Goal: Task Accomplishment & Management: Manage account settings

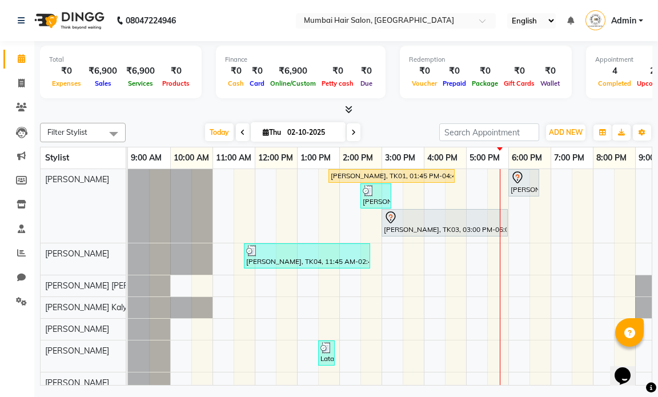
click at [286, 196] on div "[PERSON_NAME], TK01, 01:45 PM-04:45 PM, Nanoplastia OP [PERSON_NAME], TK03, 06:…" at bounding box center [424, 308] width 592 height 278
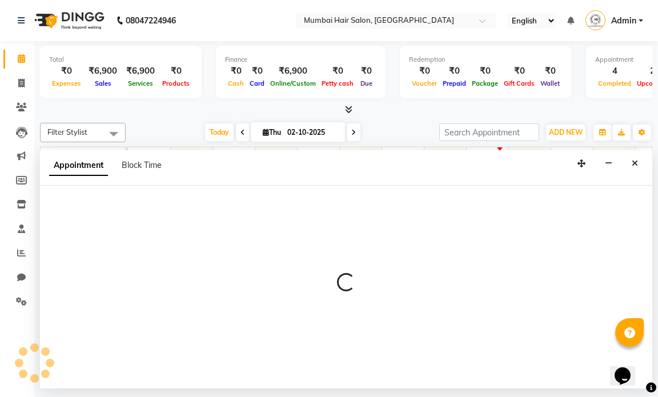
select select "66010"
select select "750"
select select "tentative"
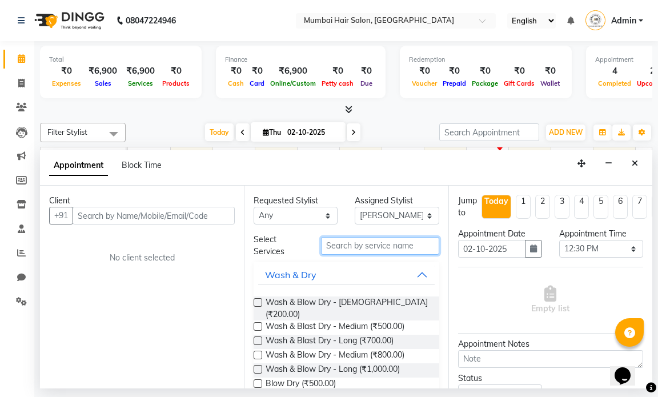
click at [357, 251] on input "text" at bounding box center [380, 246] width 118 height 18
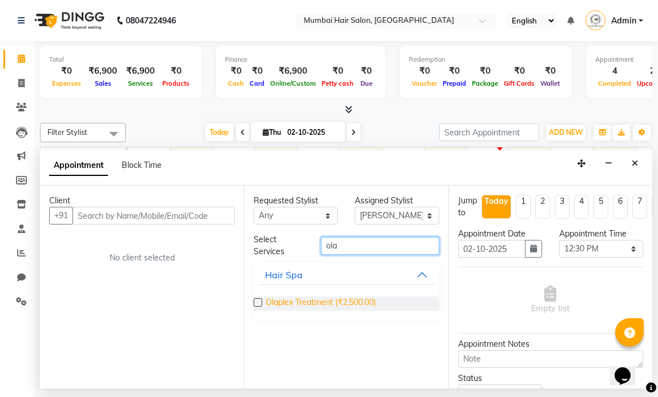
type input "ola"
click at [328, 297] on span "Olaplex Treatment (₹2,500.00)" at bounding box center [321, 304] width 110 height 14
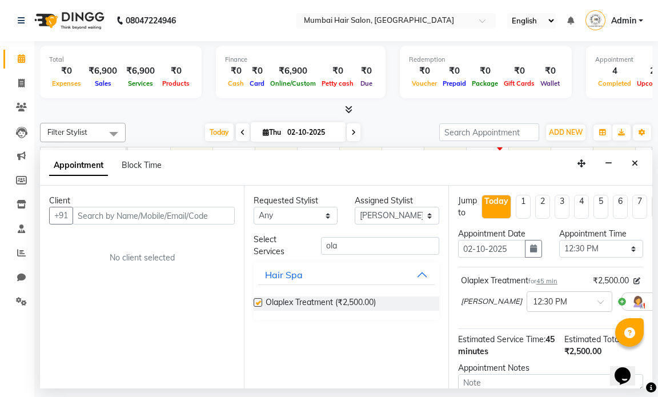
checkbox input "false"
click at [632, 163] on icon "Close" at bounding box center [635, 163] width 6 height 8
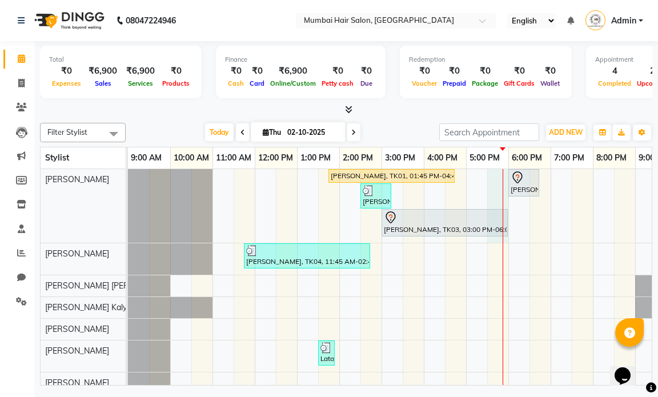
click at [492, 192] on div "[PERSON_NAME], TK01, 01:45 PM-04:45 PM, Nanoplastia OP [PERSON_NAME], TK03, 06:…" at bounding box center [424, 308] width 592 height 278
select select "66010"
select select "tentative"
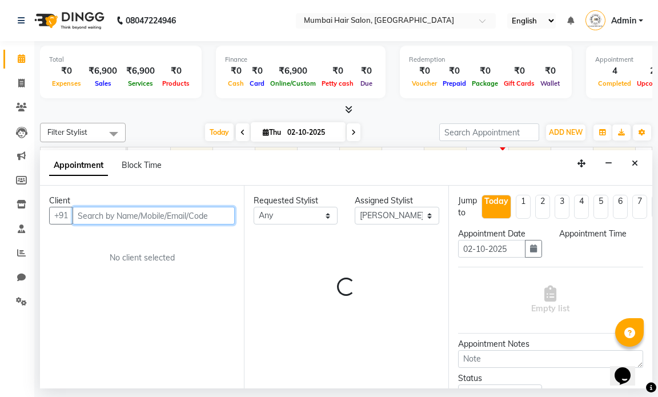
select select "1050"
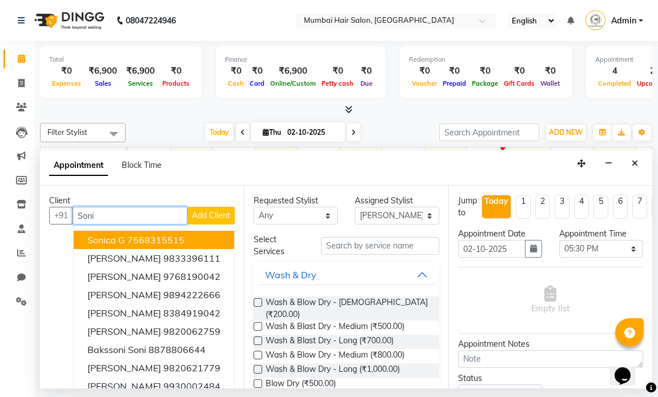
type input "Soni"
click at [205, 217] on span "Add Client" at bounding box center [211, 215] width 38 height 10
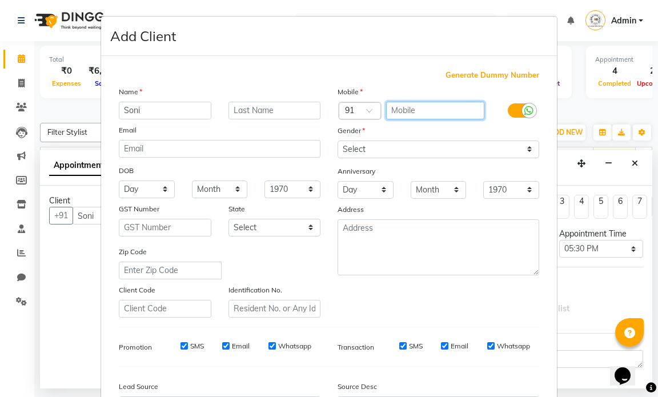
click at [393, 112] on input "text" at bounding box center [435, 111] width 99 height 18
type input "9833120010"
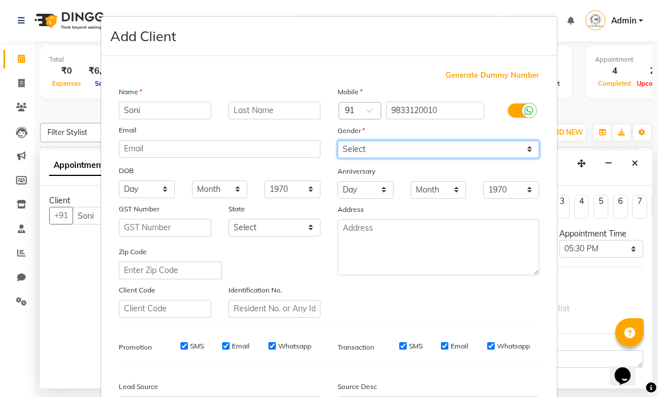
click at [372, 145] on select "Select [DEMOGRAPHIC_DATA] [DEMOGRAPHIC_DATA] Other Prefer Not To Say" at bounding box center [439, 150] width 202 height 18
select select "[DEMOGRAPHIC_DATA]"
click at [338, 141] on select "Select [DEMOGRAPHIC_DATA] [DEMOGRAPHIC_DATA] Other Prefer Not To Say" at bounding box center [439, 150] width 202 height 18
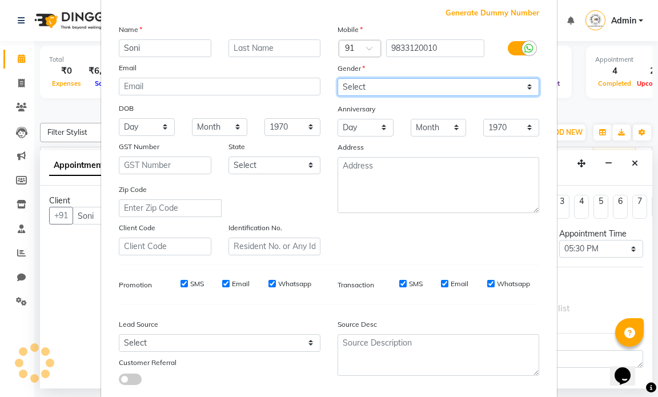
scroll to position [130, 0]
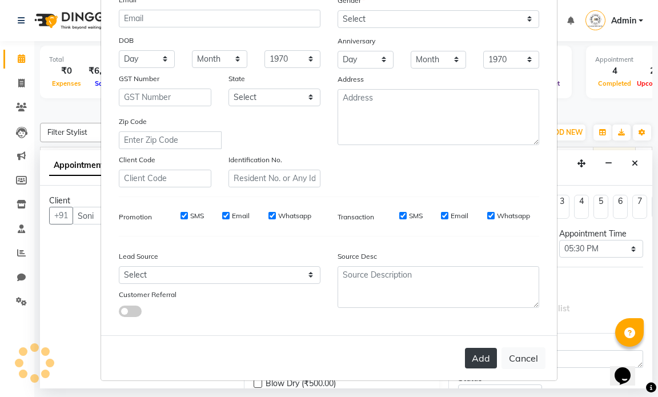
click at [470, 358] on button "Add" at bounding box center [481, 358] width 32 height 21
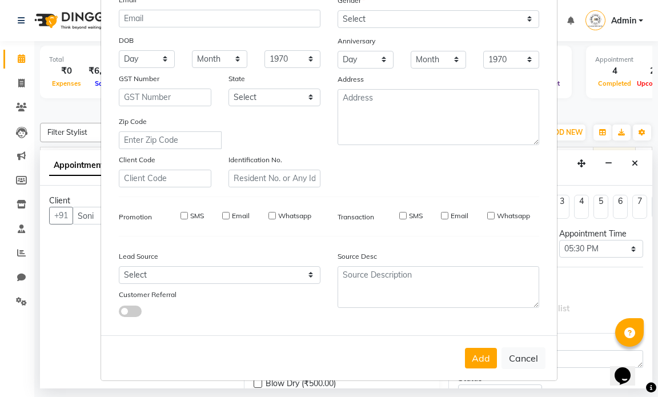
type input "9833120010"
select select
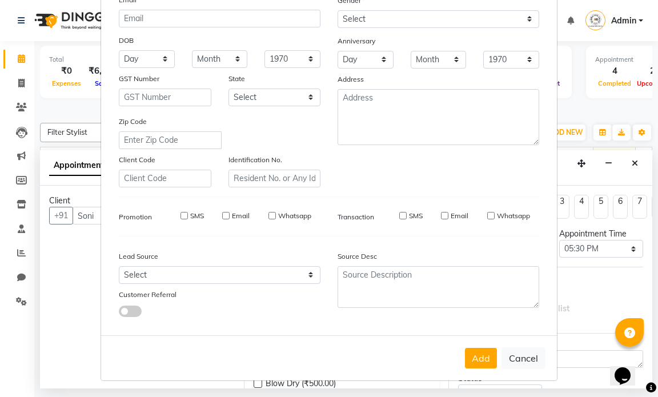
select select
checkbox input "false"
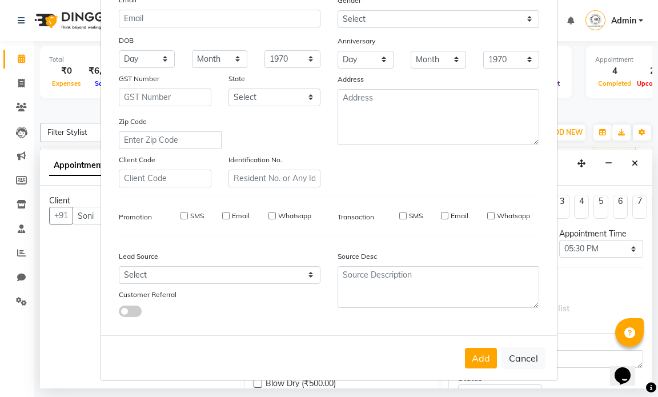
checkbox input "false"
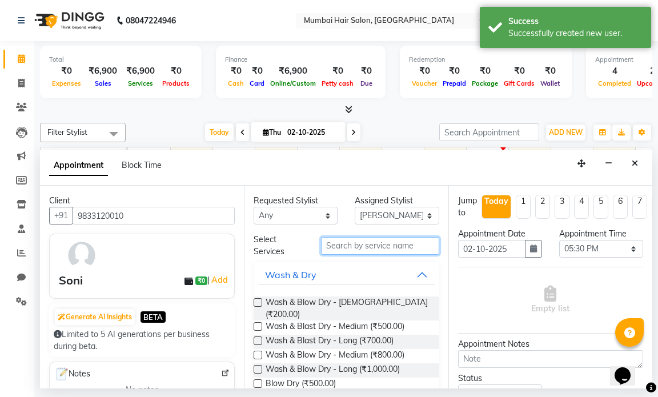
click at [366, 245] on input "text" at bounding box center [380, 246] width 118 height 18
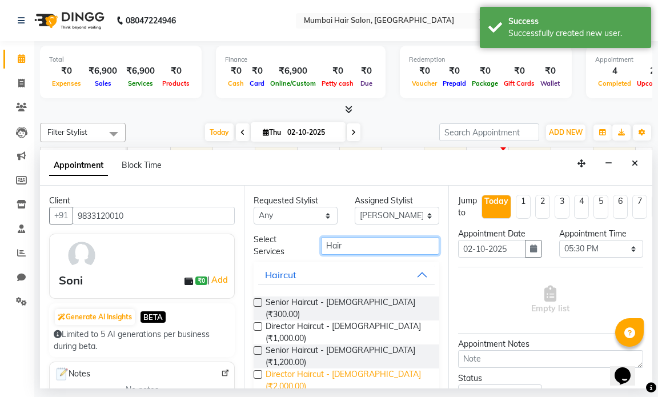
type input "Hair"
click at [357, 369] on span "Director Haircut - [DEMOGRAPHIC_DATA] (₹2,000.00)" at bounding box center [348, 381] width 164 height 24
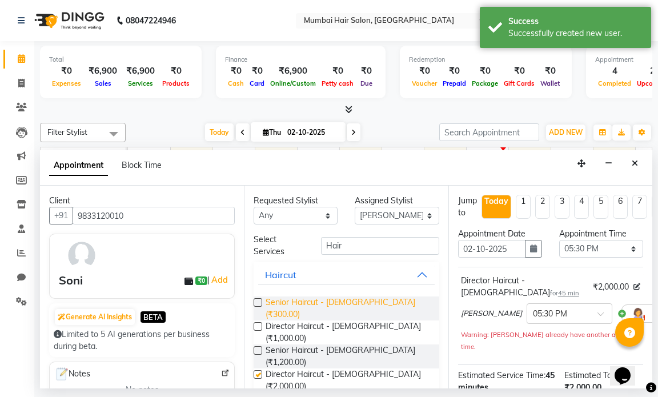
checkbox input "false"
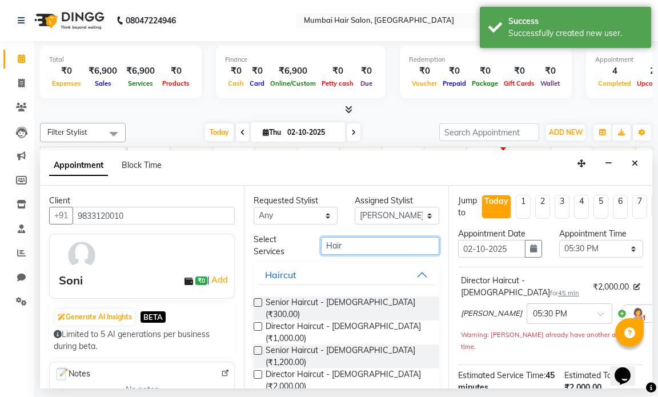
drag, startPoint x: 359, startPoint y: 246, endPoint x: 322, endPoint y: 245, distance: 36.6
click at [322, 245] on input "Hair" at bounding box center [380, 246] width 118 height 18
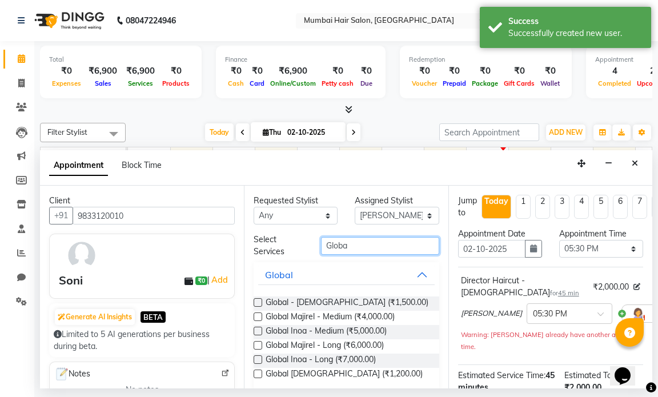
type input "Globa"
click at [371, 269] on button "Global" at bounding box center [346, 275] width 176 height 21
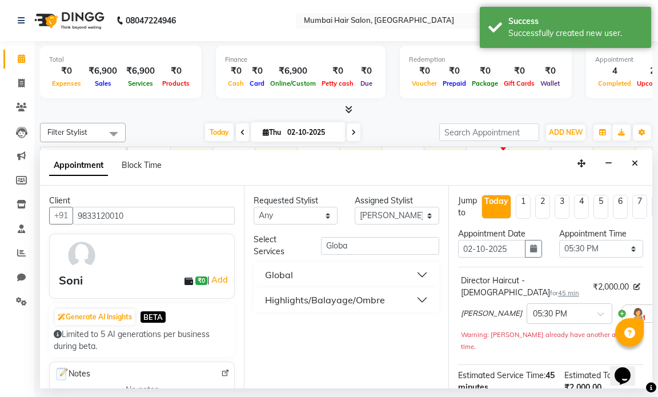
click at [365, 302] on div "Highlights/Balayage/Ombre" at bounding box center [325, 300] width 120 height 14
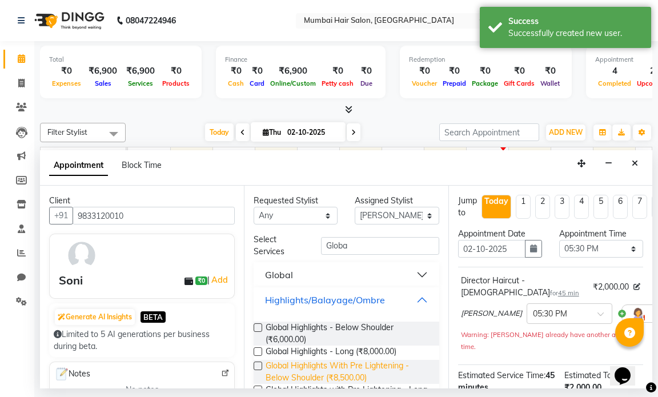
scroll to position [43, 0]
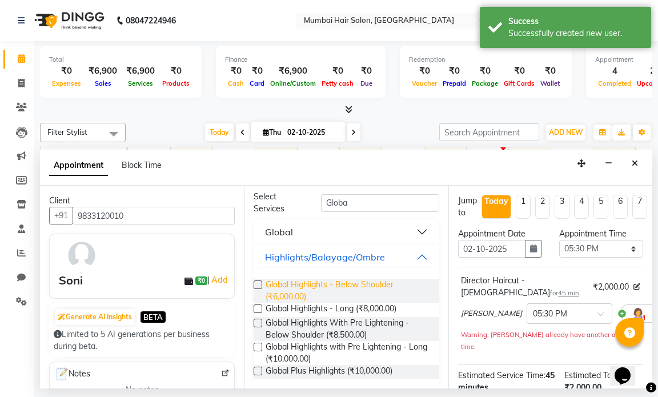
click at [340, 289] on span "Global Highlights - Below Shoulder (₹6,000.00)" at bounding box center [348, 291] width 164 height 24
checkbox input "false"
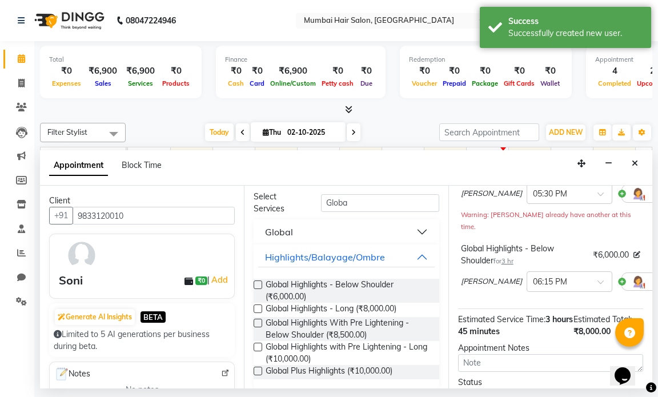
scroll to position [219, 0]
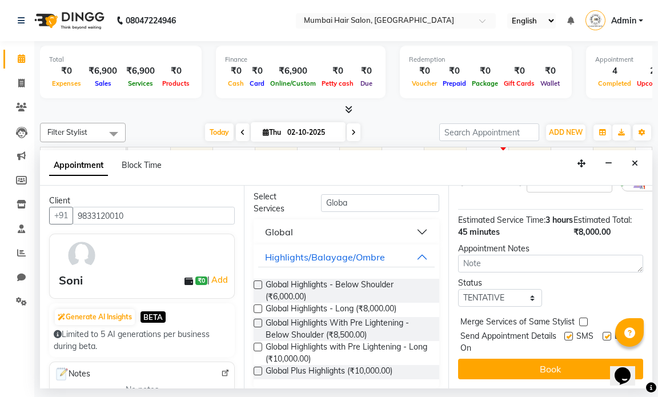
drag, startPoint x: 593, startPoint y: 335, endPoint x: 596, endPoint y: 326, distance: 10.1
click at [603, 335] on div at bounding box center [606, 344] width 7 height 22
click at [603, 332] on label at bounding box center [607, 336] width 9 height 9
click at [603, 334] on input "checkbox" at bounding box center [606, 337] width 7 height 7
checkbox input "false"
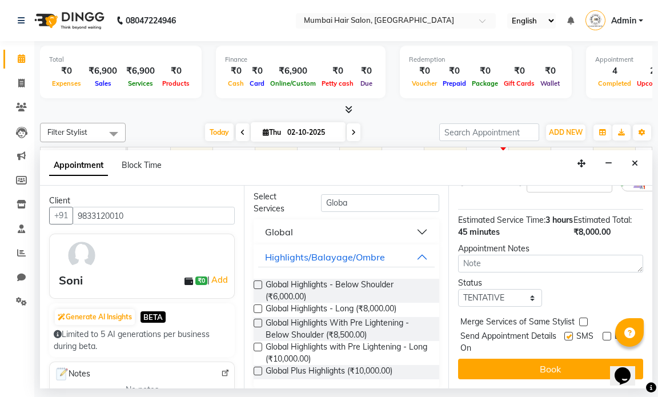
click at [565, 332] on label at bounding box center [569, 336] width 9 height 9
click at [565, 334] on input "checkbox" at bounding box center [568, 337] width 7 height 7
checkbox input "false"
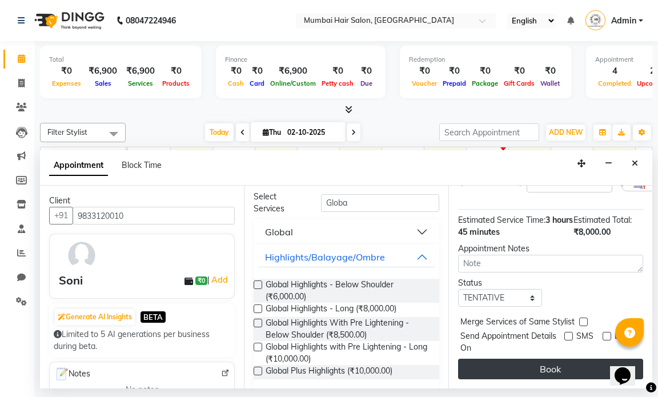
click at [559, 359] on button "Book" at bounding box center [550, 369] width 185 height 21
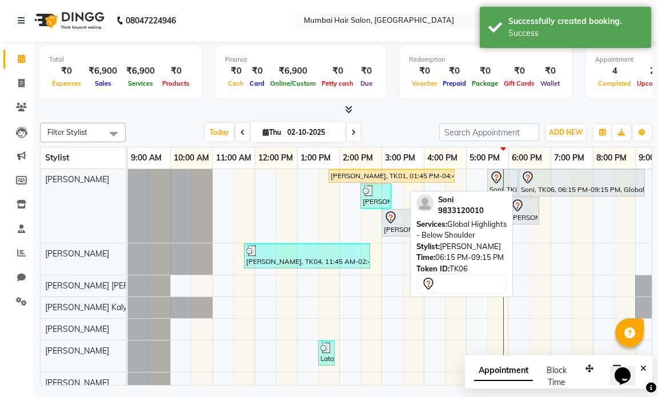
click at [539, 186] on div "Soni, TK06, 06:15 PM-09:15 PM, Global Highlights - Below Shoulder" at bounding box center [582, 183] width 124 height 24
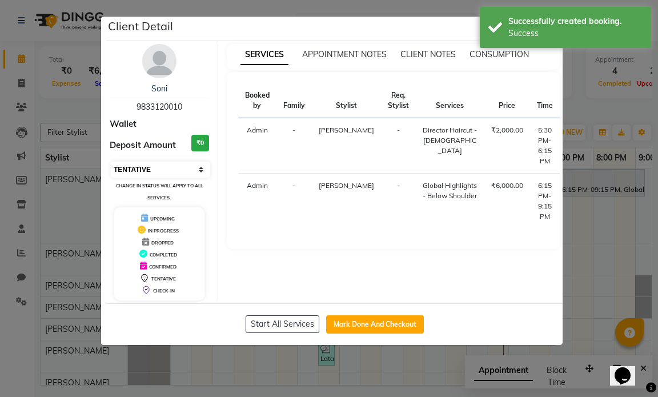
click at [181, 175] on select "Select IN SERVICE CONFIRMED TENTATIVE CHECK IN MARK DONE DROPPED UPCOMING" at bounding box center [160, 170] width 99 height 16
select select "1"
click at [111, 162] on select "Select IN SERVICE CONFIRMED TENTATIVE CHECK IN MARK DONE DROPPED UPCOMING" at bounding box center [160, 170] width 99 height 16
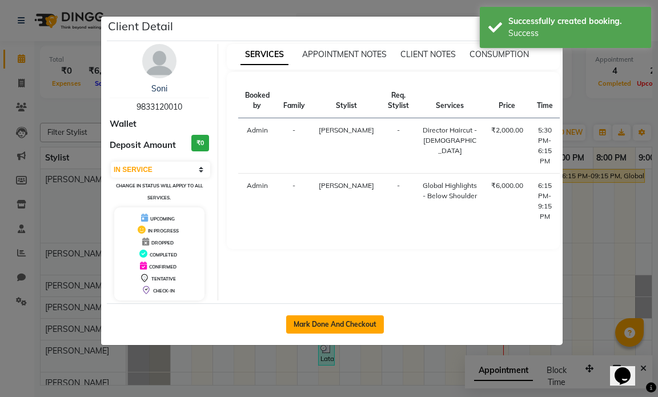
click at [350, 323] on button "Mark Done And Checkout" at bounding box center [335, 324] width 98 height 18
select select "service"
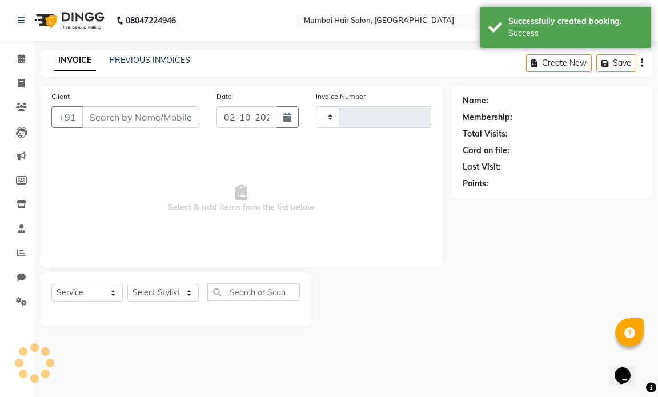
type input "1507"
select select "7487"
type input "9833120010"
select select "66010"
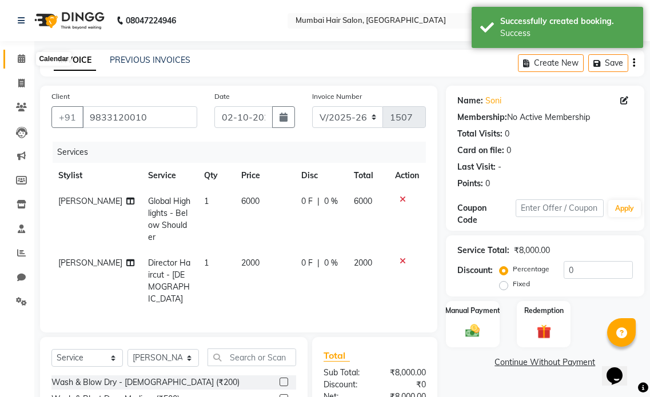
drag, startPoint x: 21, startPoint y: 57, endPoint x: 29, endPoint y: 57, distance: 7.4
click at [21, 57] on icon at bounding box center [21, 58] width 7 height 9
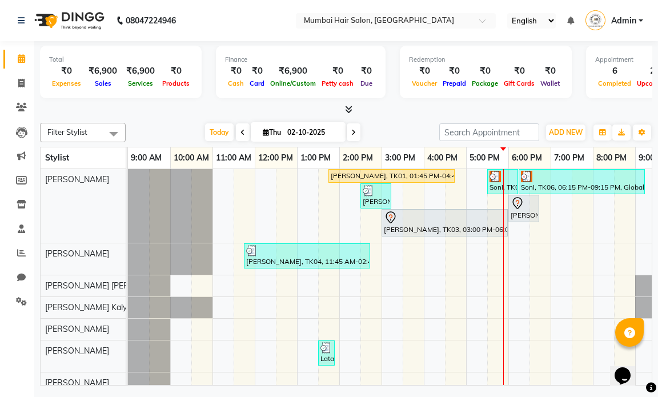
click at [355, 132] on span at bounding box center [354, 132] width 14 height 18
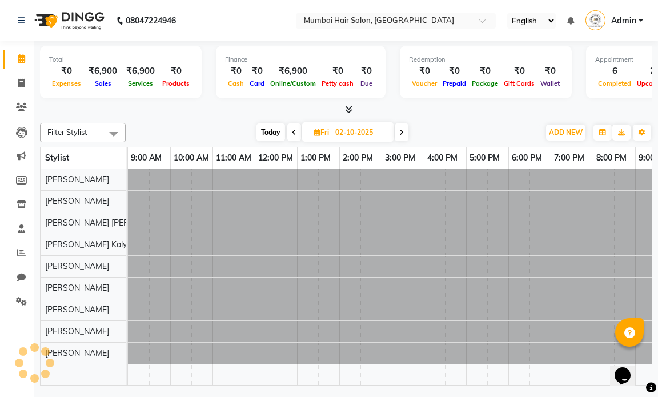
type input "03-10-2025"
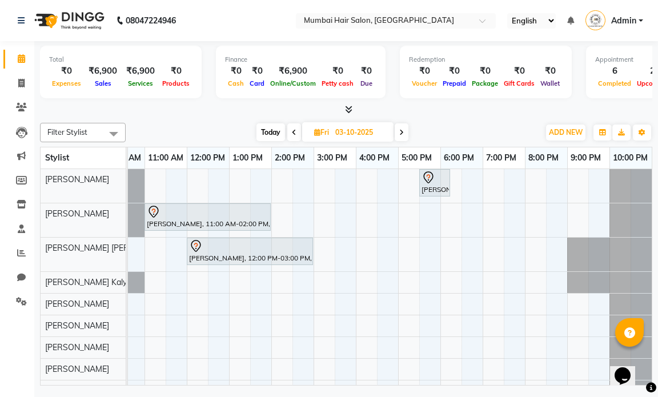
scroll to position [25, 0]
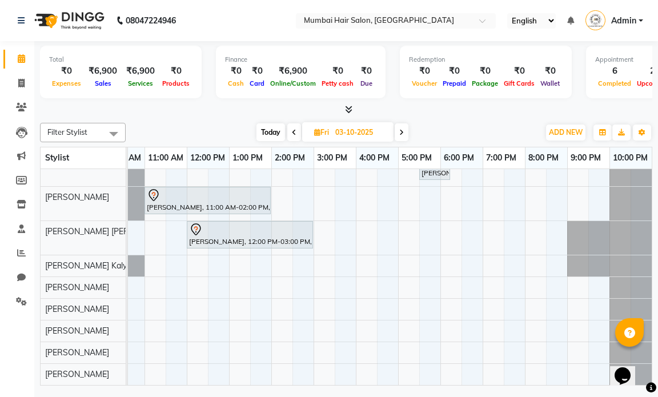
click at [203, 345] on div "[PERSON_NAME], 05:30 PM-06:15 PM, Director Haircut - [DEMOGRAPHIC_DATA] [PERSON…" at bounding box center [356, 269] width 592 height 233
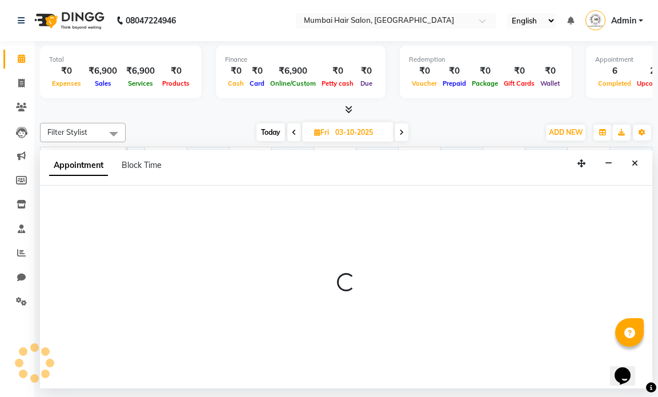
select select "90526"
select select "720"
select select "tentative"
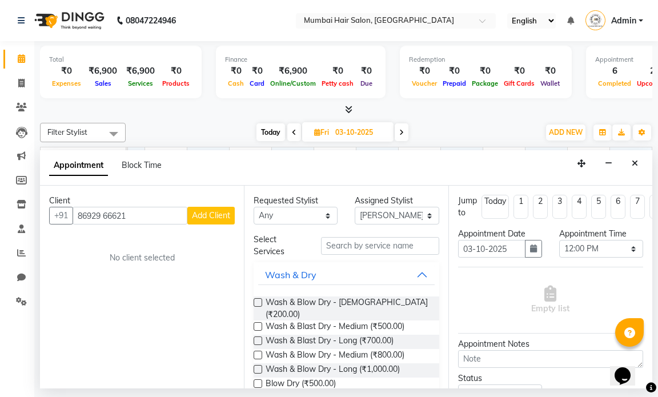
click at [106, 211] on input "86929 66621" at bounding box center [130, 216] width 115 height 18
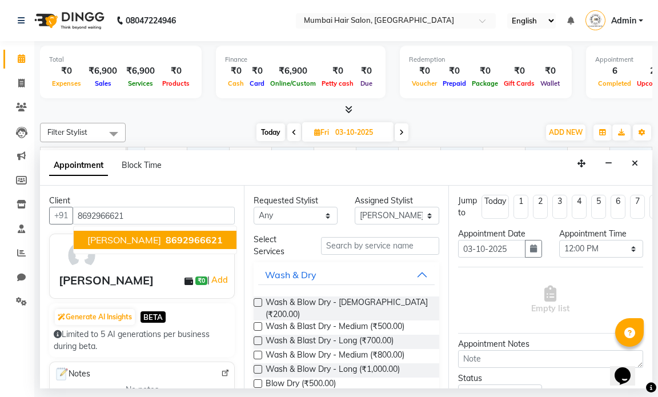
click at [155, 237] on span "[PERSON_NAME]" at bounding box center [124, 239] width 74 height 11
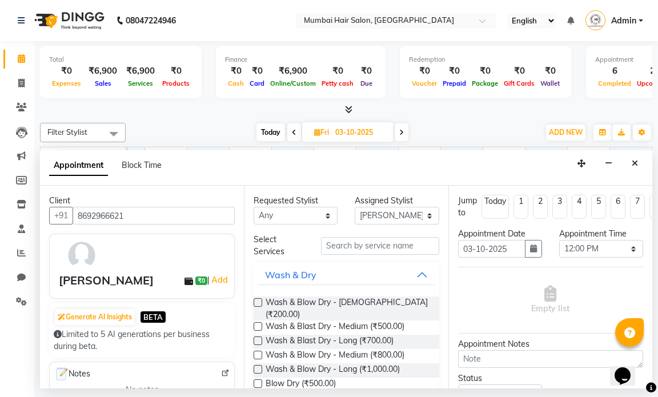
type input "8692966621"
click at [332, 242] on input "text" at bounding box center [380, 246] width 118 height 18
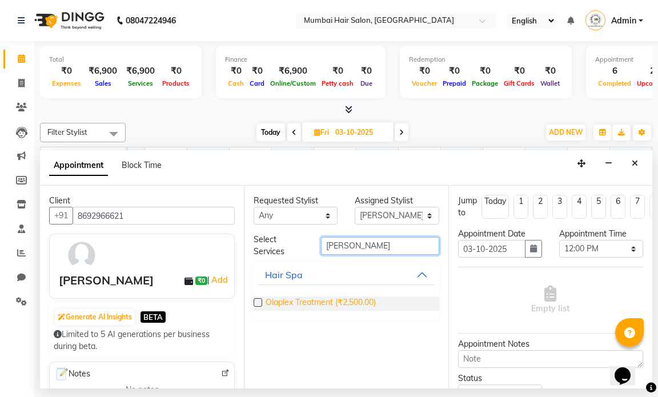
type input "[PERSON_NAME]"
click at [311, 299] on span "Olaplex Treatment (₹2,500.00)" at bounding box center [321, 304] width 110 height 14
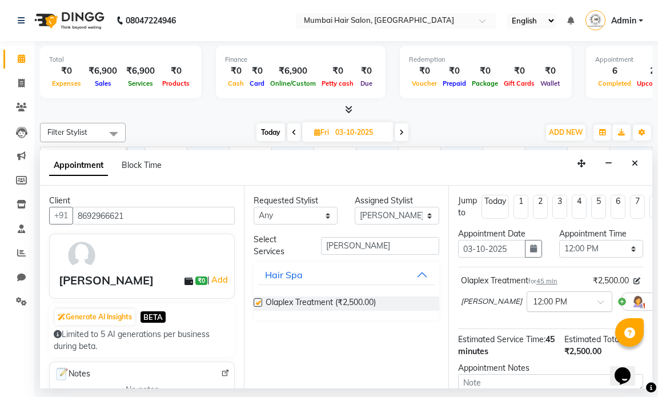
checkbox input "false"
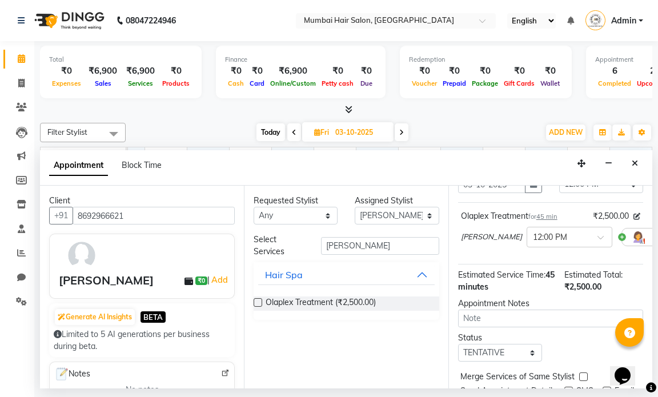
scroll to position [130, 0]
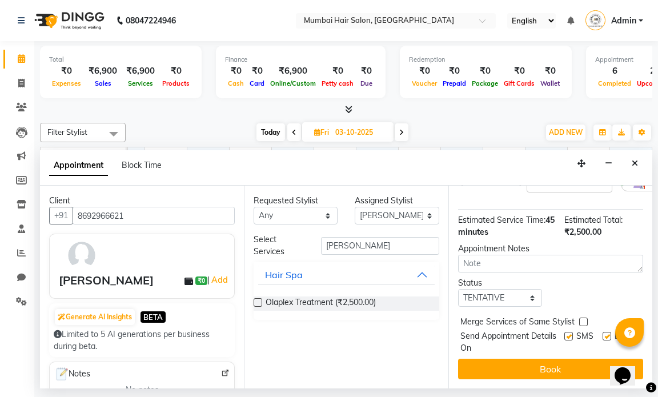
click at [603, 332] on label at bounding box center [607, 336] width 9 height 9
click at [603, 334] on input "checkbox" at bounding box center [606, 337] width 7 height 7
checkbox input "false"
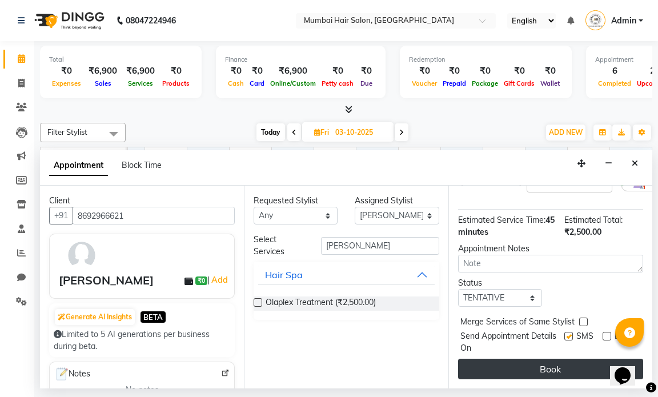
click at [562, 369] on button "Book" at bounding box center [550, 369] width 185 height 21
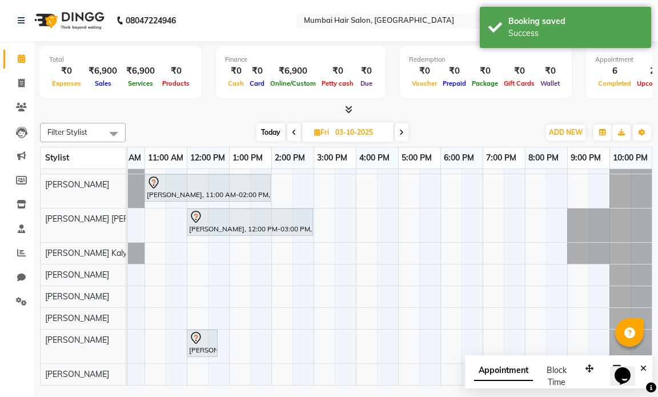
scroll to position [38, 0]
click at [650, 372] on button "Close" at bounding box center [643, 369] width 17 height 18
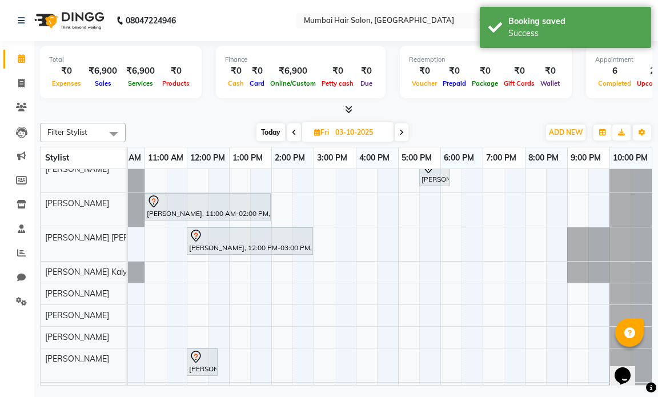
scroll to position [0, 0]
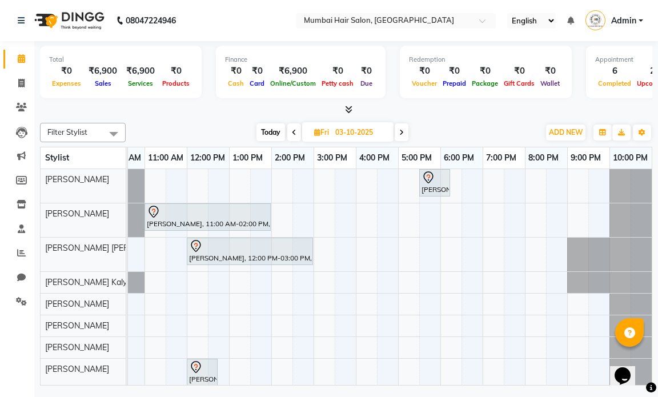
click at [292, 134] on icon at bounding box center [294, 132] width 5 height 7
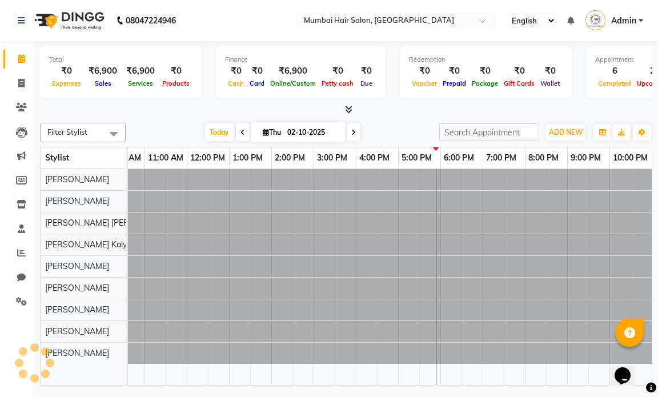
scroll to position [0, 68]
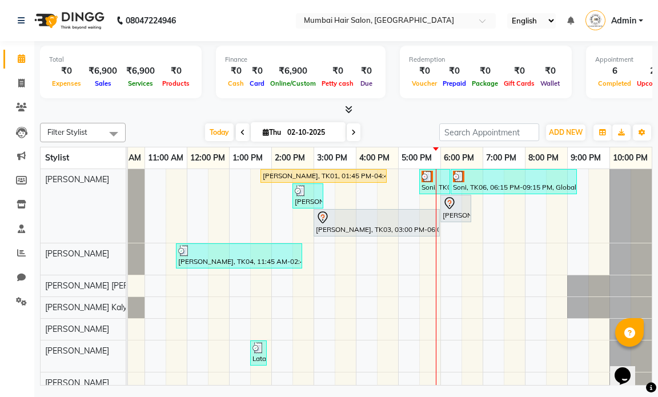
click at [354, 132] on icon at bounding box center [353, 132] width 5 height 7
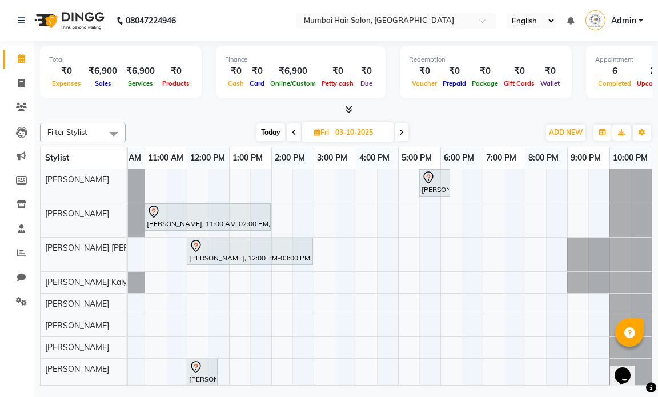
click at [294, 134] on icon at bounding box center [294, 132] width 5 height 7
type input "02-10-2025"
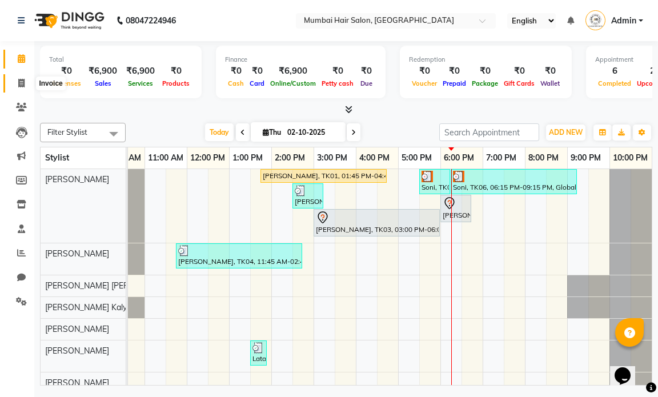
click at [23, 81] on icon at bounding box center [21, 83] width 6 height 9
select select "service"
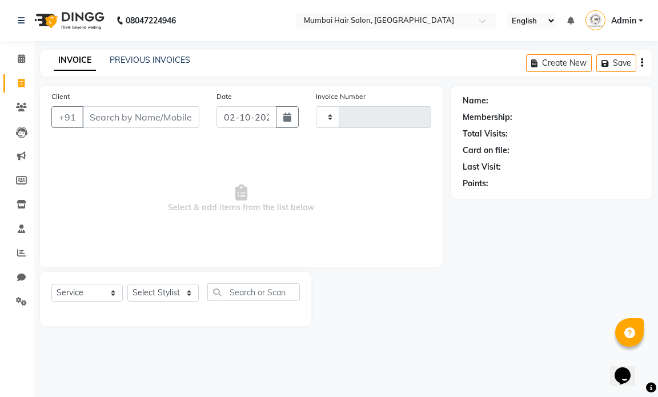
type input "1507"
select select "7487"
click at [22, 61] on icon at bounding box center [21, 58] width 7 height 9
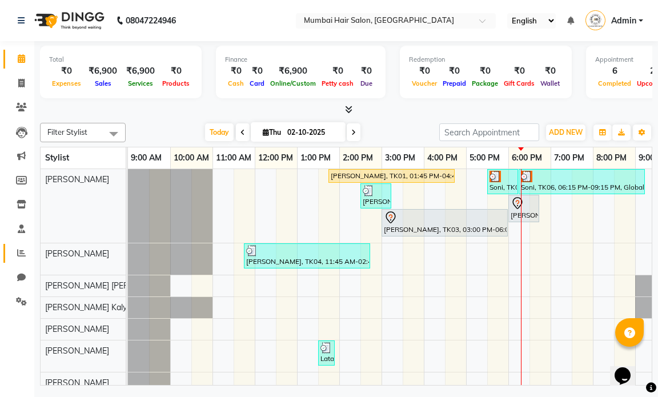
click at [17, 255] on icon at bounding box center [21, 253] width 9 height 9
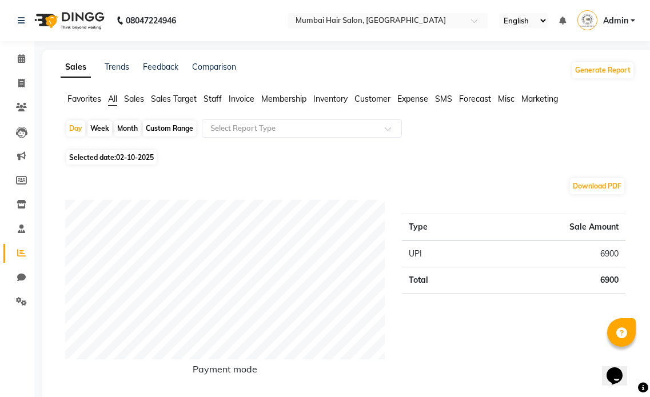
click at [113, 98] on span "All" at bounding box center [112, 99] width 9 height 10
click at [215, 95] on span "Staff" at bounding box center [212, 99] width 18 height 10
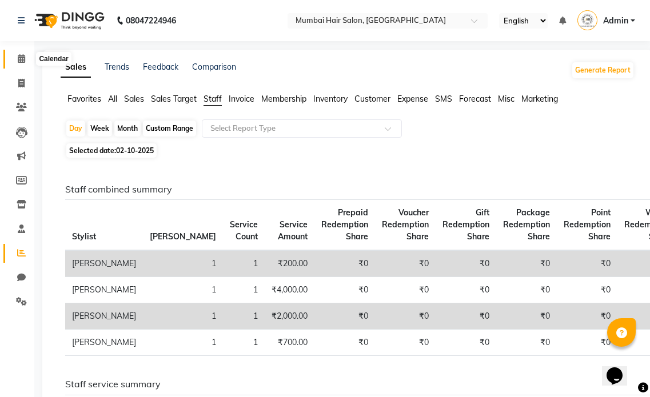
click at [21, 59] on icon at bounding box center [21, 58] width 7 height 9
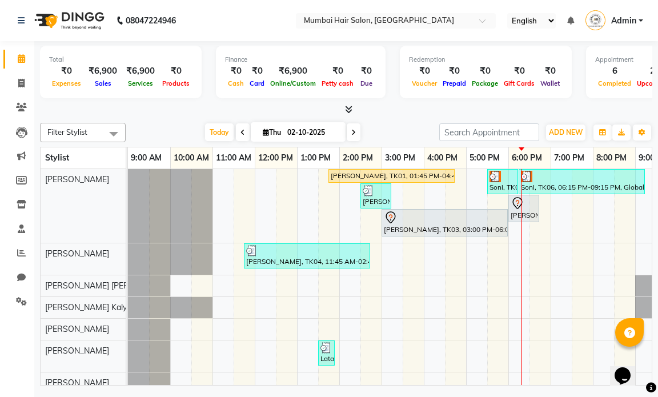
click at [358, 175] on div "[PERSON_NAME], TK01, 01:45 PM-04:45 PM, Nanoplastia OP" at bounding box center [392, 176] width 124 height 10
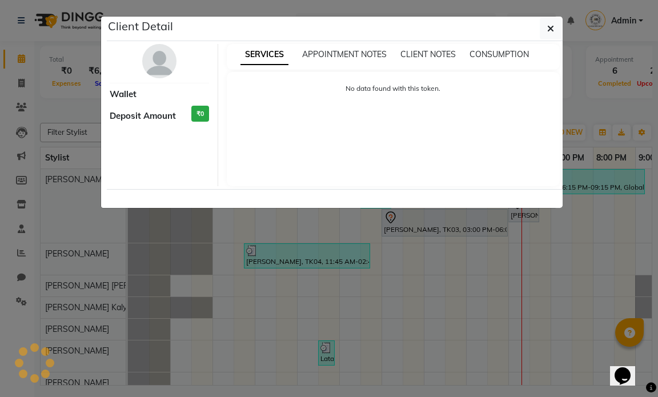
select select "1"
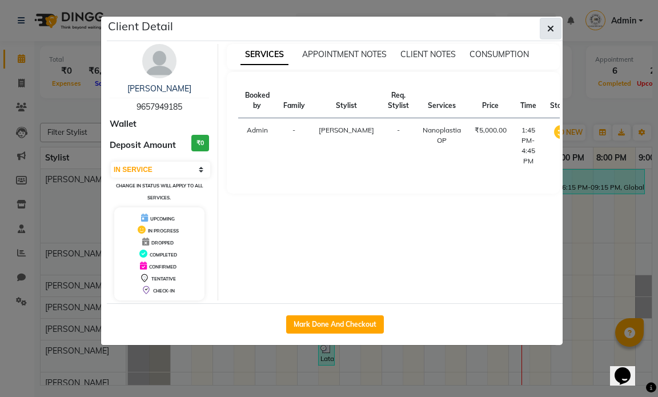
click at [551, 28] on icon "button" at bounding box center [550, 28] width 7 height 9
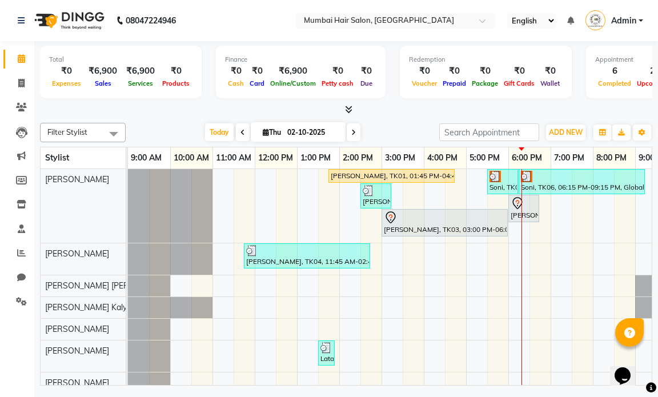
click at [396, 176] on div "[PERSON_NAME], TK01, 01:45 PM-04:45 PM, Nanoplastia OP" at bounding box center [392, 176] width 124 height 10
select select "1"
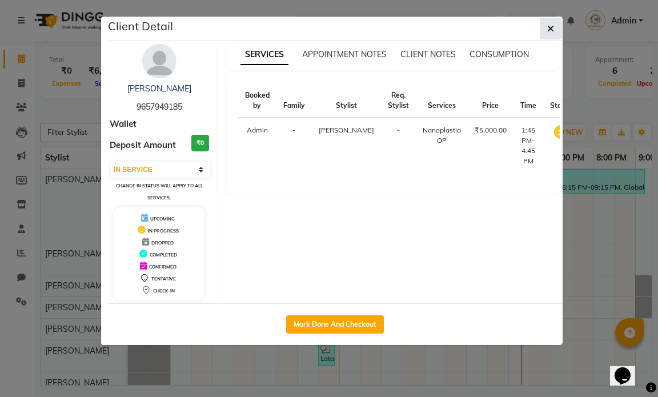
click at [554, 23] on span "button" at bounding box center [550, 28] width 7 height 11
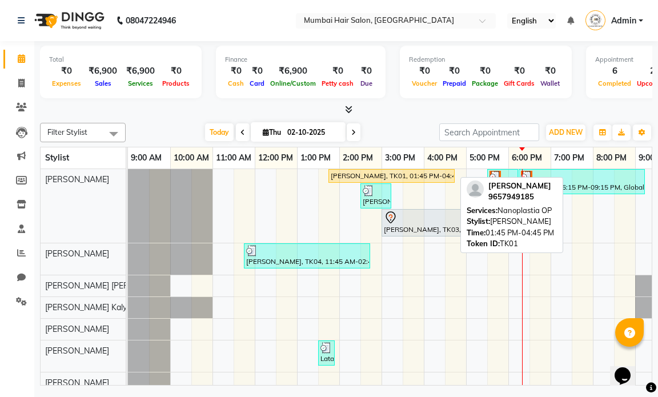
click at [355, 173] on div "[PERSON_NAME], TK01, 01:45 PM-04:45 PM, Nanoplastia OP" at bounding box center [392, 176] width 124 height 10
select select "1"
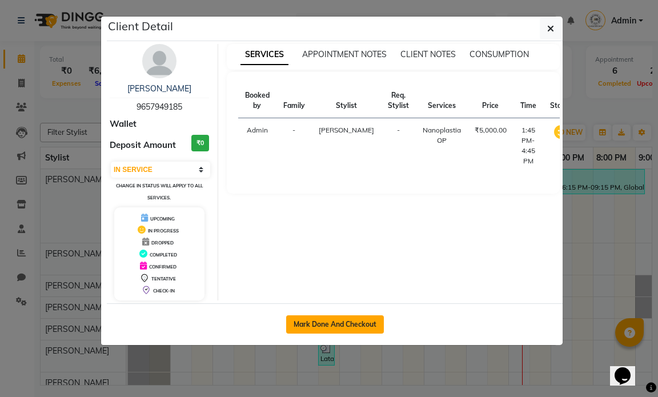
click at [316, 315] on button "Mark Done And Checkout" at bounding box center [335, 324] width 98 height 18
select select "service"
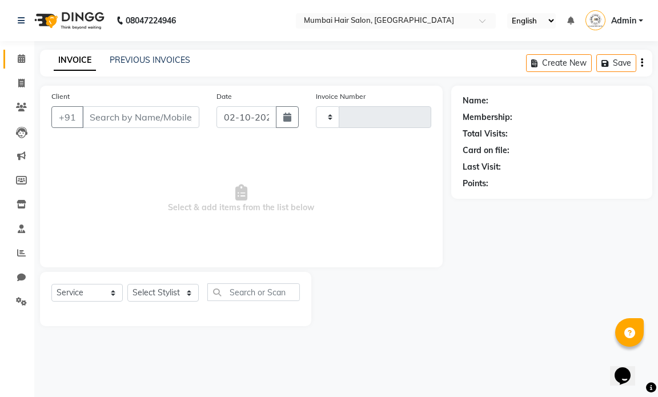
type input "1507"
select select "7487"
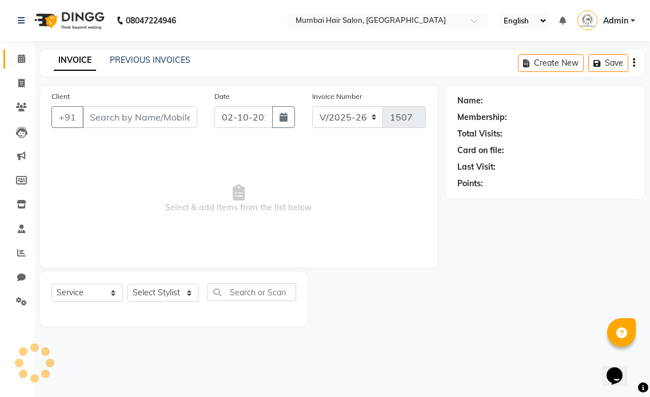
type input "9657949185"
select select "66010"
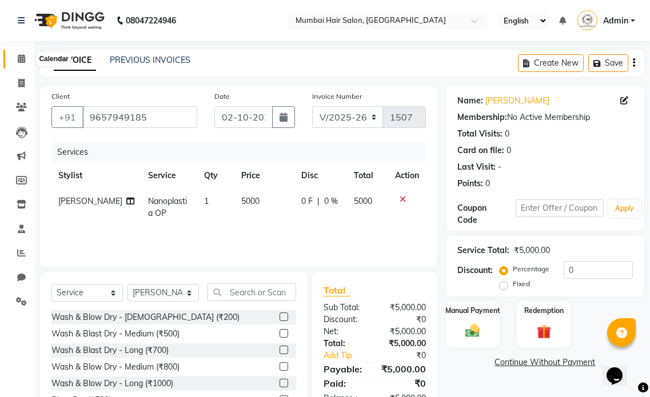
click at [26, 65] on span at bounding box center [21, 59] width 20 height 13
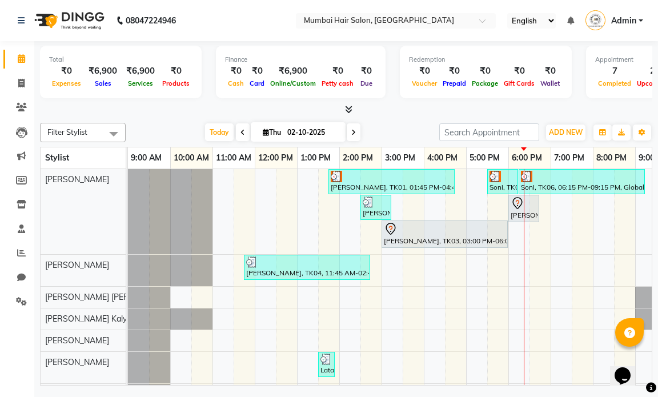
drag, startPoint x: 491, startPoint y: 249, endPoint x: 514, endPoint y: 106, distance: 144.7
click at [514, 106] on div at bounding box center [346, 110] width 613 height 12
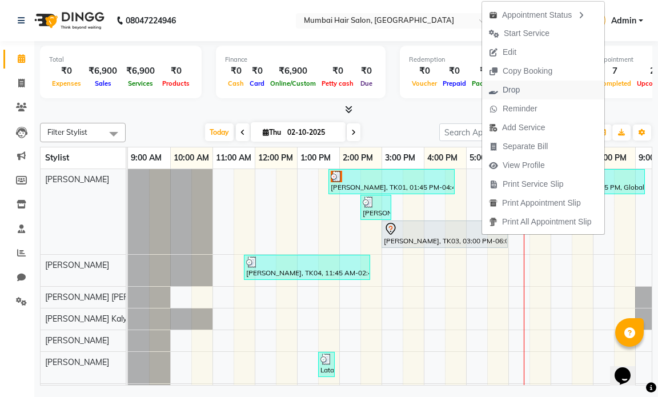
click at [518, 90] on span "Drop" at bounding box center [511, 90] width 17 height 12
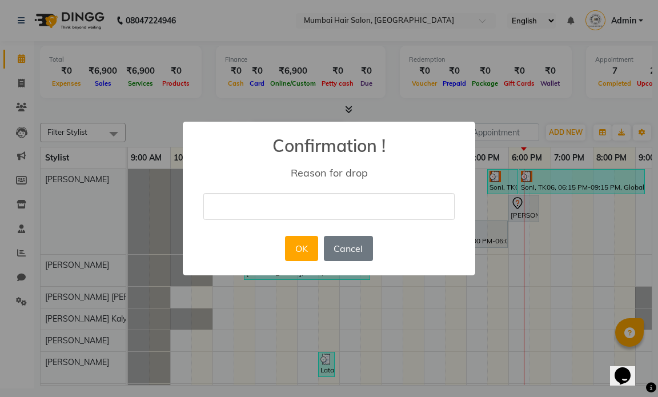
click at [318, 197] on input "text" at bounding box center [328, 206] width 251 height 27
type input "Prices too high"
click at [297, 249] on button "OK" at bounding box center [301, 248] width 33 height 25
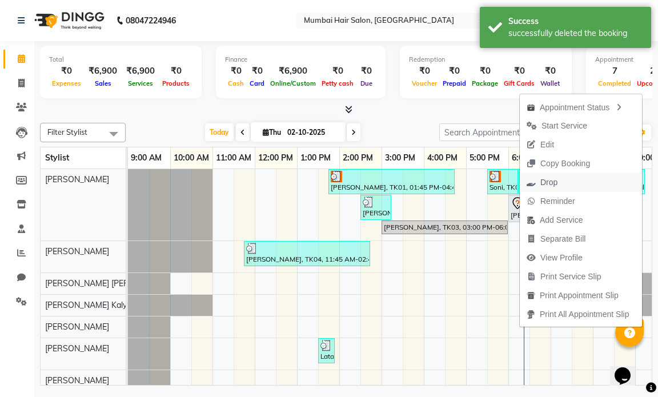
click at [544, 185] on span "Drop" at bounding box center [549, 183] width 17 height 12
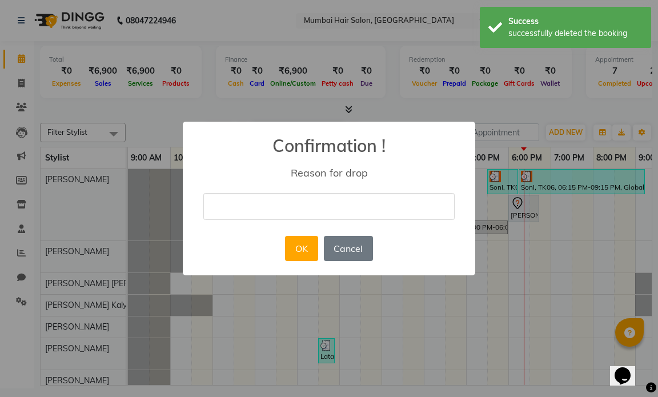
click at [333, 207] on input "text" at bounding box center [328, 206] width 251 height 27
type input "Prices too high"
click at [298, 247] on button "OK" at bounding box center [301, 248] width 33 height 25
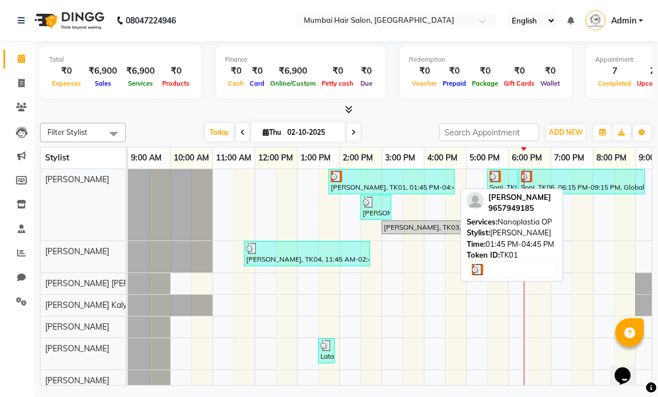
click at [393, 187] on div "[PERSON_NAME], TK01, 01:45 PM-04:45 PM, Nanoplastia OP" at bounding box center [392, 182] width 124 height 22
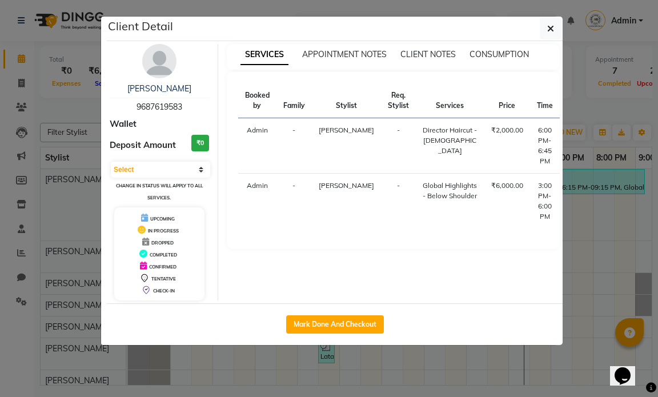
select select "3"
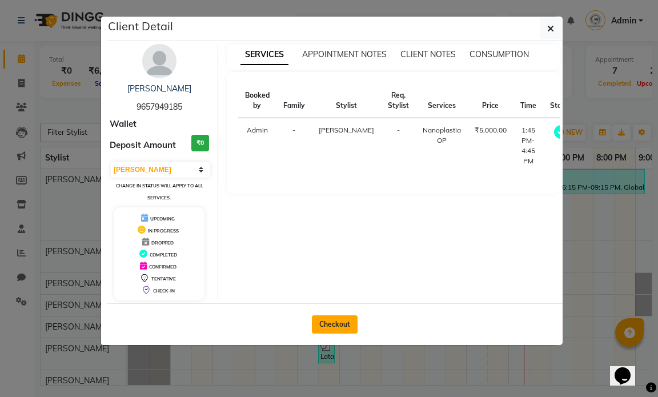
click at [335, 323] on button "Checkout" at bounding box center [335, 324] width 46 height 18
select select "service"
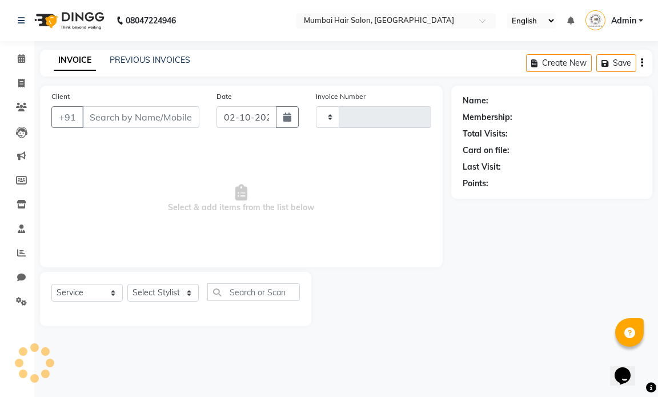
type input "1507"
select select "7487"
type input "9657949185"
select select "66010"
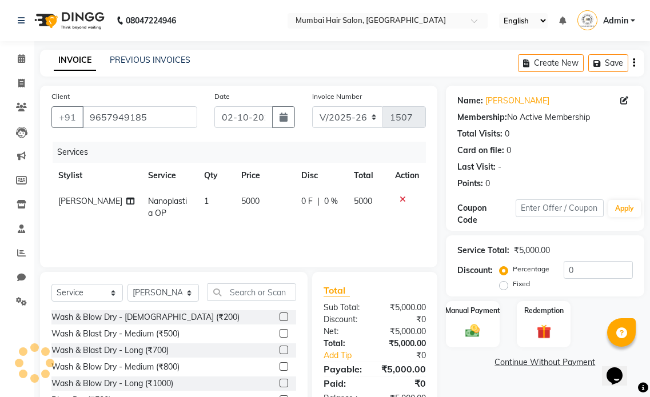
click at [245, 210] on td "5000" at bounding box center [263, 208] width 59 height 38
select select "66010"
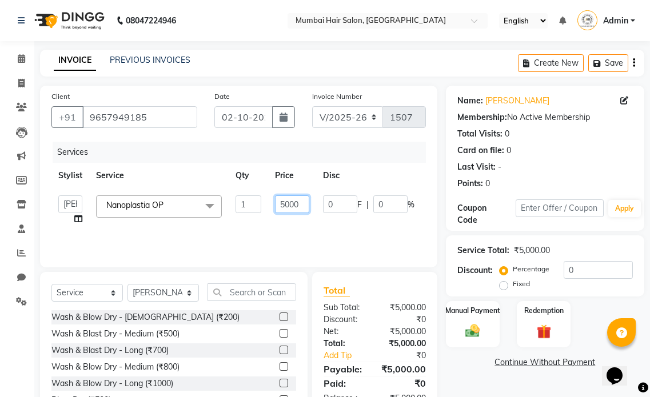
drag, startPoint x: 286, startPoint y: 207, endPoint x: 279, endPoint y: 207, distance: 6.9
click at [279, 207] on input "5000" at bounding box center [292, 204] width 34 height 18
type input "7000"
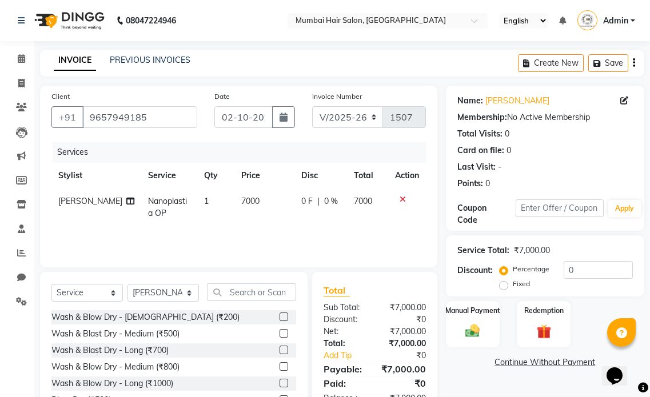
click at [277, 231] on div "Services Stylist Service Qty Price Disc Total Action [PERSON_NAME] Nanoplastia …" at bounding box center [238, 199] width 374 height 114
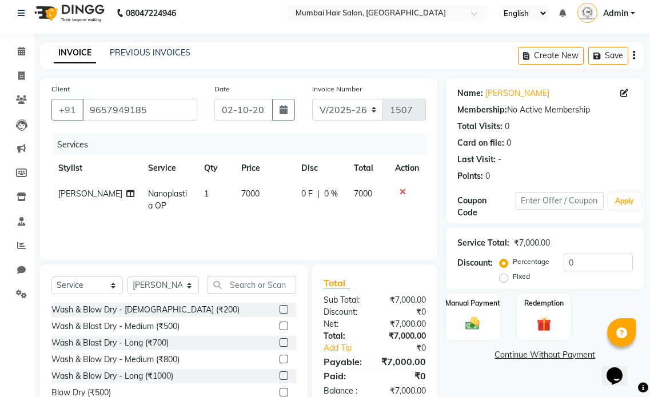
scroll to position [57, 0]
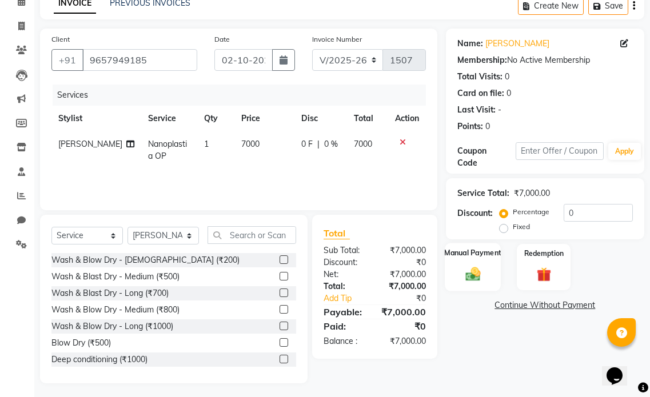
click at [477, 273] on img at bounding box center [473, 273] width 24 height 17
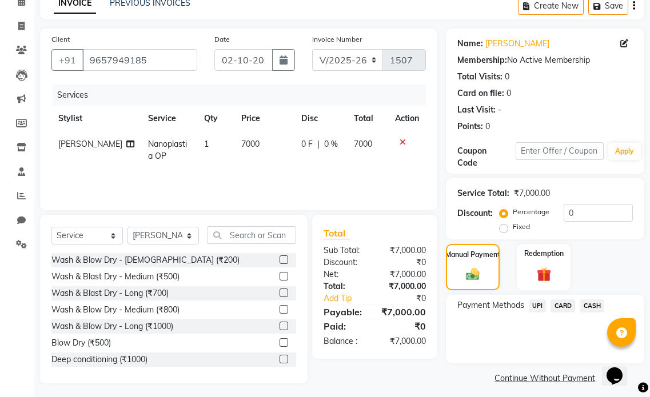
click at [535, 306] on span "UPI" at bounding box center [538, 305] width 18 height 13
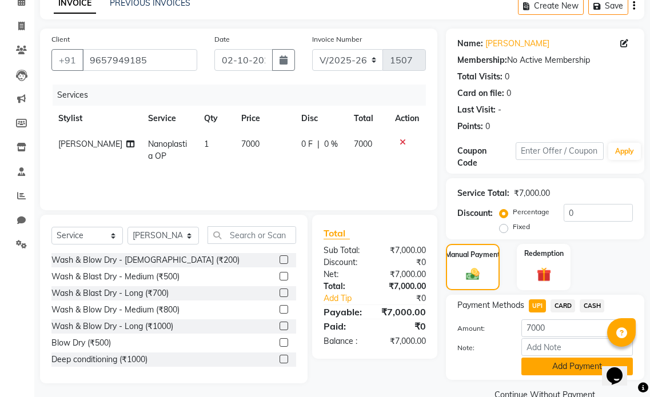
click at [537, 367] on button "Add Payment" at bounding box center [576, 367] width 111 height 18
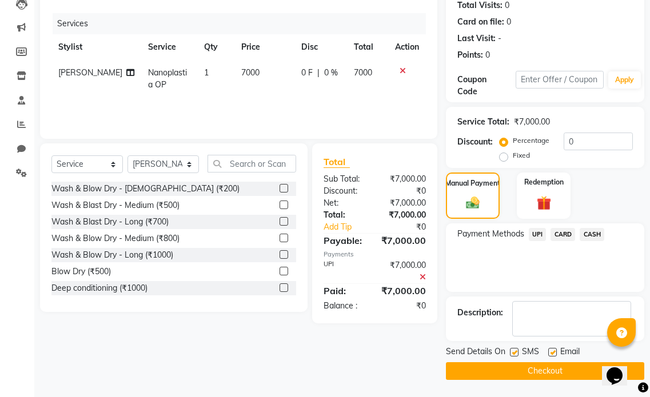
click at [550, 354] on label at bounding box center [552, 352] width 9 height 9
click at [550, 354] on input "checkbox" at bounding box center [551, 352] width 7 height 7
checkbox input "false"
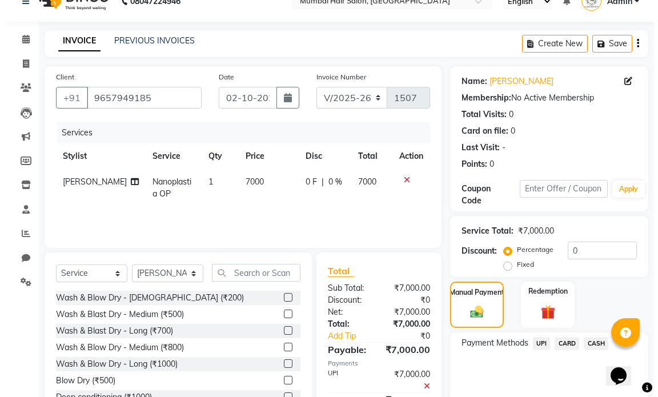
scroll to position [0, 0]
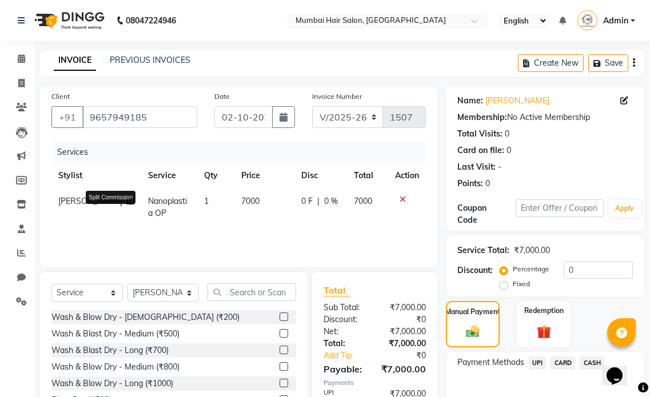
click at [126, 205] on icon at bounding box center [130, 201] width 8 height 8
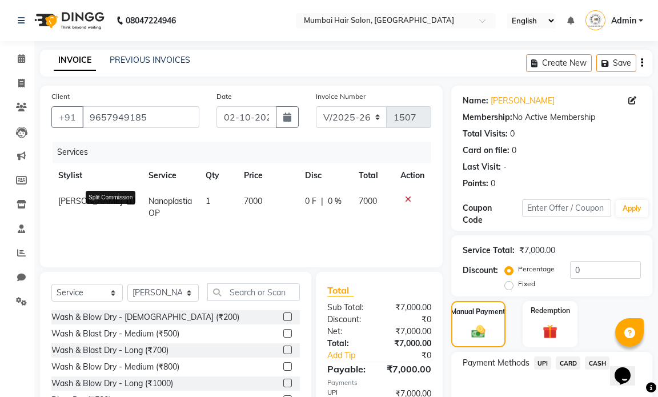
select select "66010"
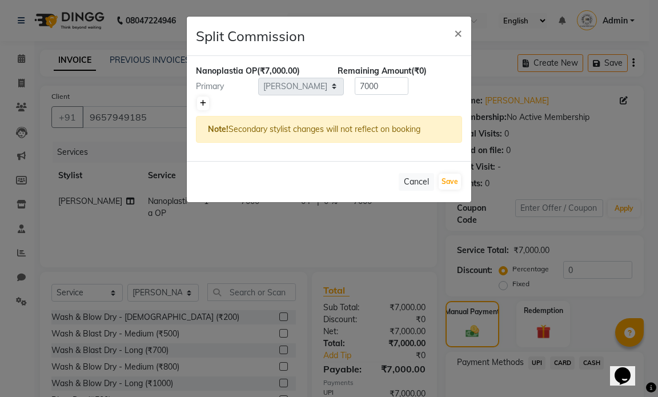
click at [207, 104] on link at bounding box center [203, 104] width 12 height 14
type input "3500"
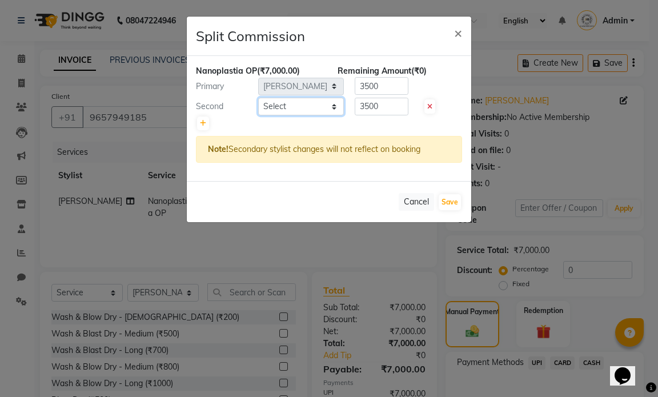
click at [291, 107] on select "Select [PERSON_NAME] [PERSON_NAME] [PERSON_NAME] [PERSON_NAME] Firdous [PERSON_…" at bounding box center [301, 107] width 86 height 18
select select "88916"
click at [258, 98] on select "Select [PERSON_NAME] [PERSON_NAME] [PERSON_NAME] [PERSON_NAME] Firdous [PERSON_…" at bounding box center [301, 107] width 86 height 18
click at [446, 204] on button "Save" at bounding box center [450, 202] width 22 height 16
select select "Select"
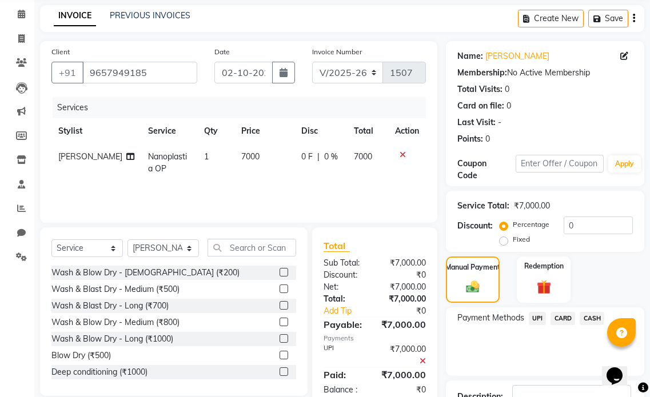
scroll to position [57, 0]
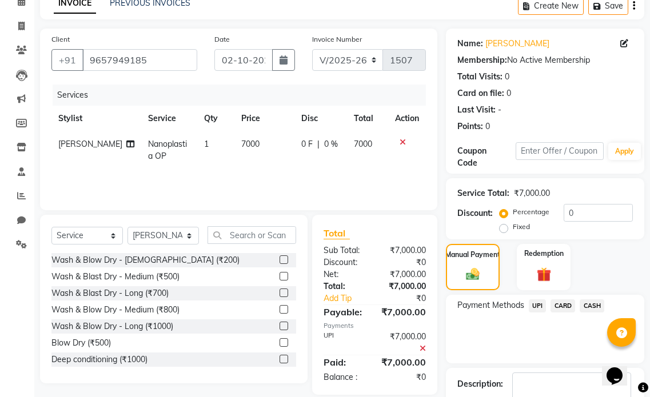
click at [534, 299] on span "UPI" at bounding box center [538, 305] width 18 height 13
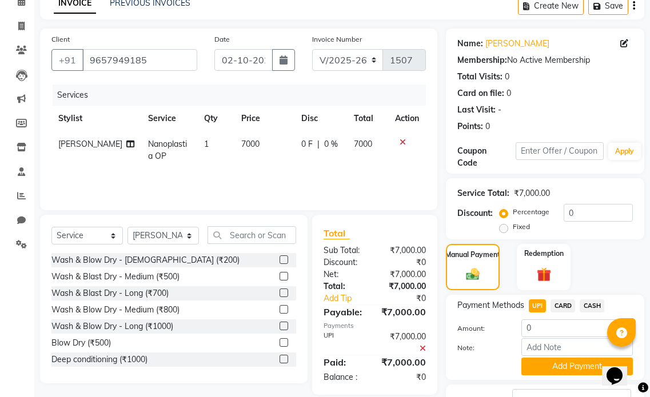
click at [537, 305] on span "UPI" at bounding box center [538, 305] width 18 height 13
click at [540, 364] on button "Add Payment" at bounding box center [576, 367] width 111 height 18
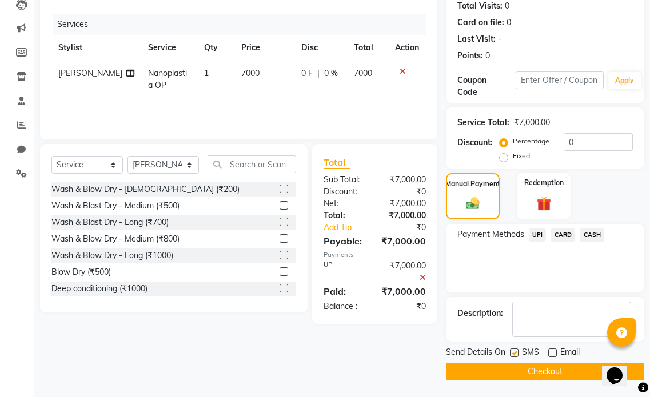
scroll to position [129, 0]
click at [514, 352] on label at bounding box center [514, 352] width 9 height 9
click at [514, 352] on input "checkbox" at bounding box center [513, 352] width 7 height 7
checkbox input "false"
click at [517, 370] on button "Checkout" at bounding box center [545, 371] width 198 height 18
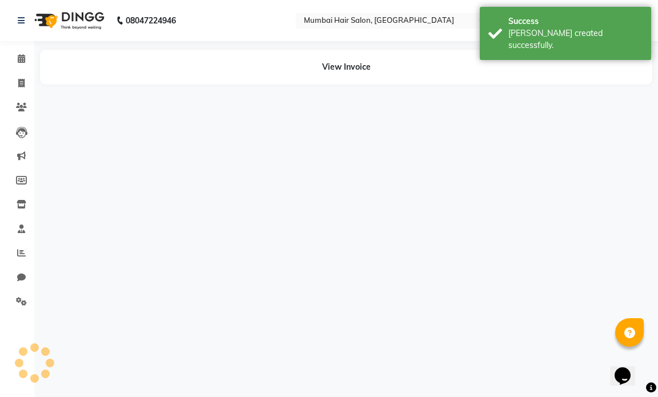
select select "66010"
select select "88916"
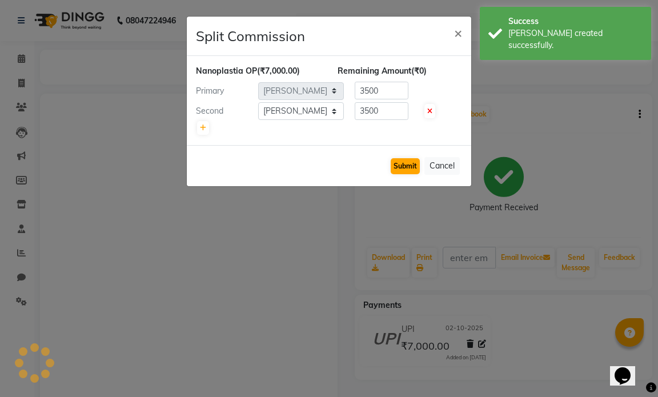
click at [405, 165] on button "Submit" at bounding box center [405, 166] width 29 height 16
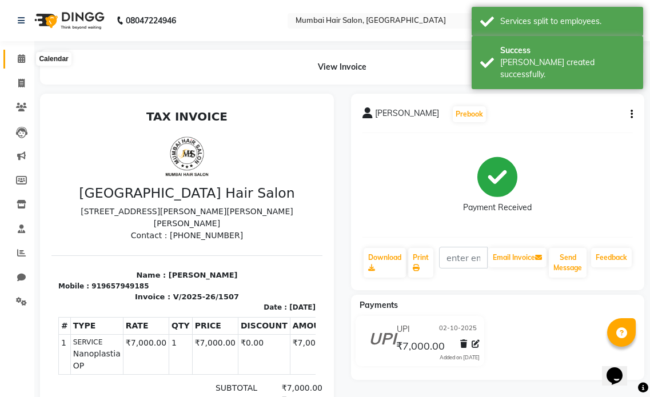
click at [19, 54] on icon at bounding box center [21, 58] width 7 height 9
